Goal: Task Accomplishment & Management: Manage account settings

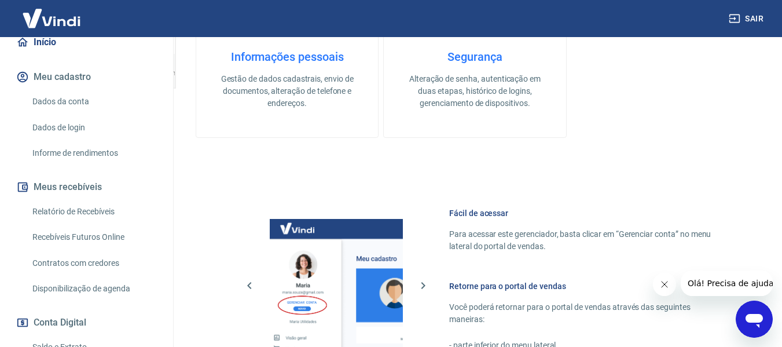
scroll to position [579, 0]
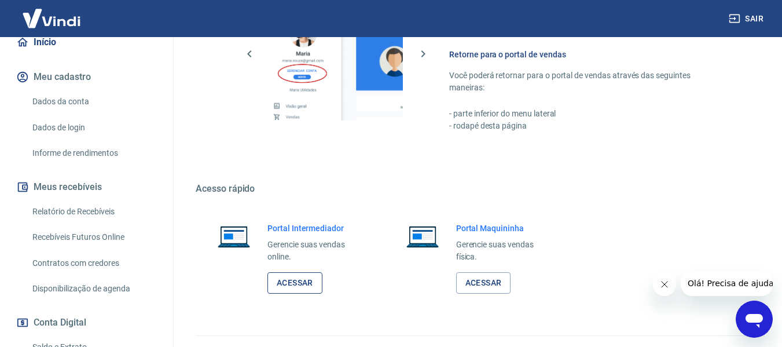
click at [296, 282] on link "Acessar" at bounding box center [294, 282] width 55 height 21
